Goal: Information Seeking & Learning: Learn about a topic

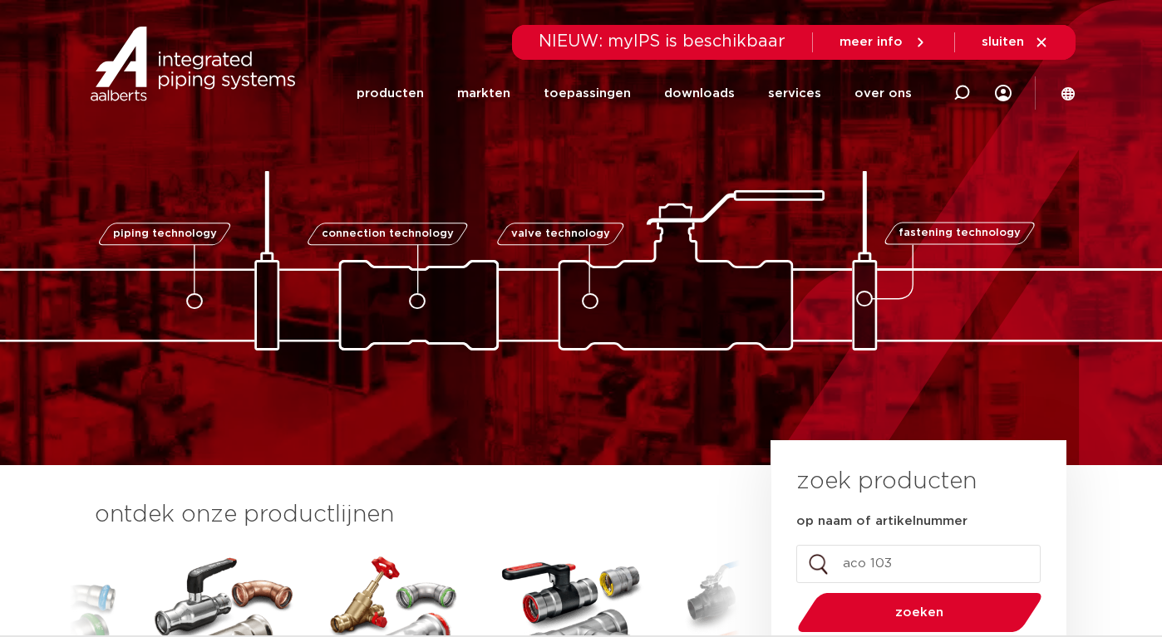
type input "aco 103"
click at [791, 592] on button "zoeken" at bounding box center [920, 613] width 258 height 42
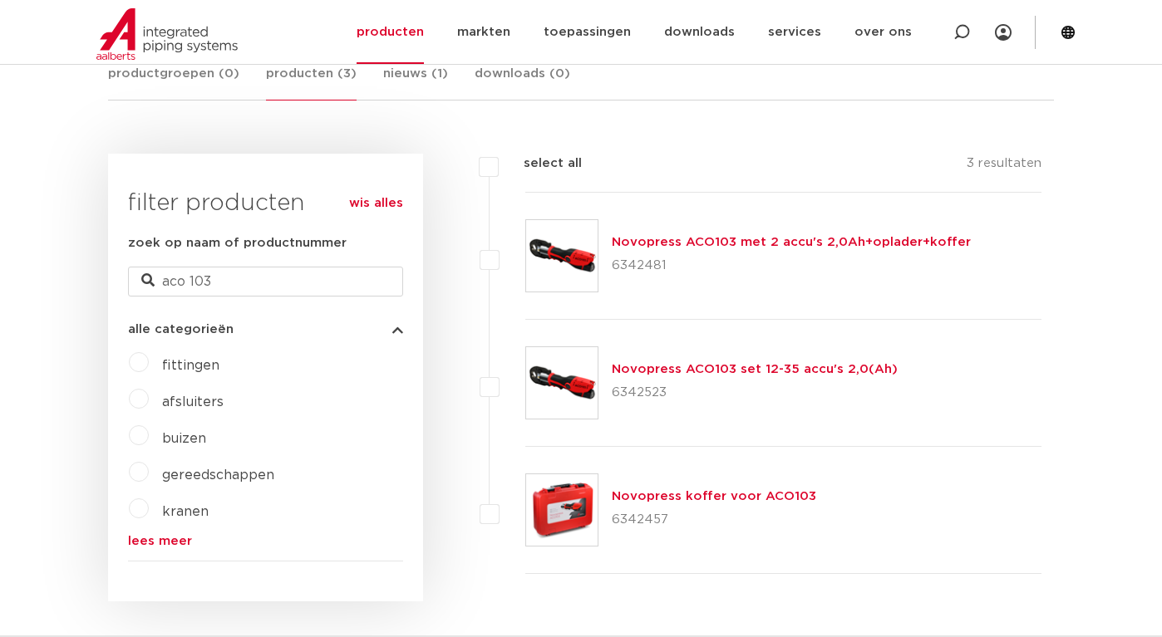
click at [571, 266] on img at bounding box center [561, 255] width 71 height 71
